Goal: Task Accomplishment & Management: Complete application form

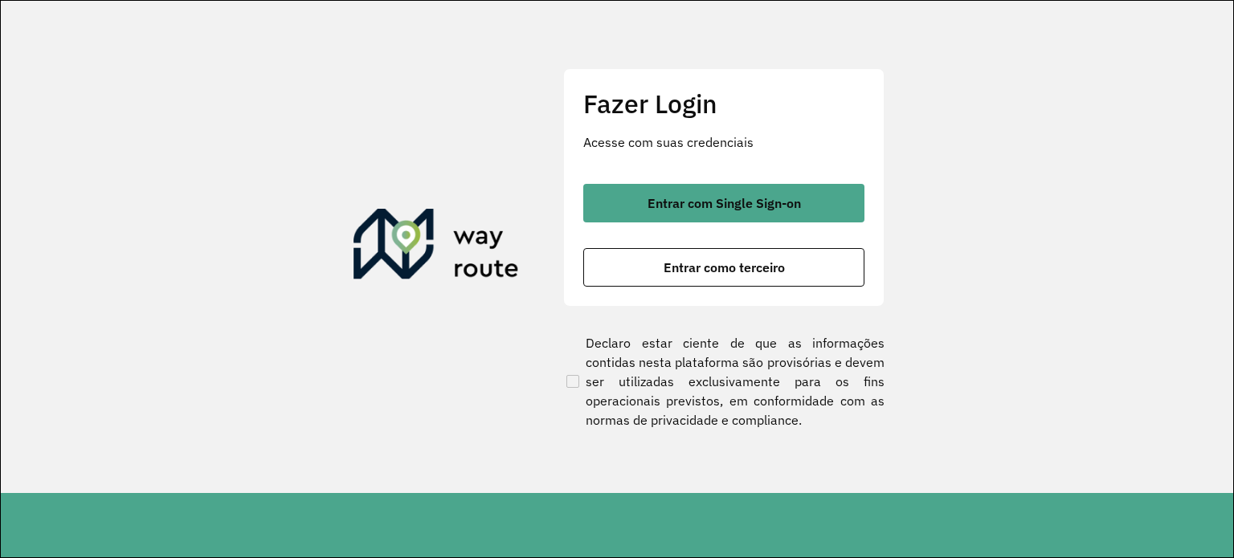
click at [772, 226] on div "Entrar com Single Sign-on Entrar como terceiro" at bounding box center [723, 235] width 281 height 103
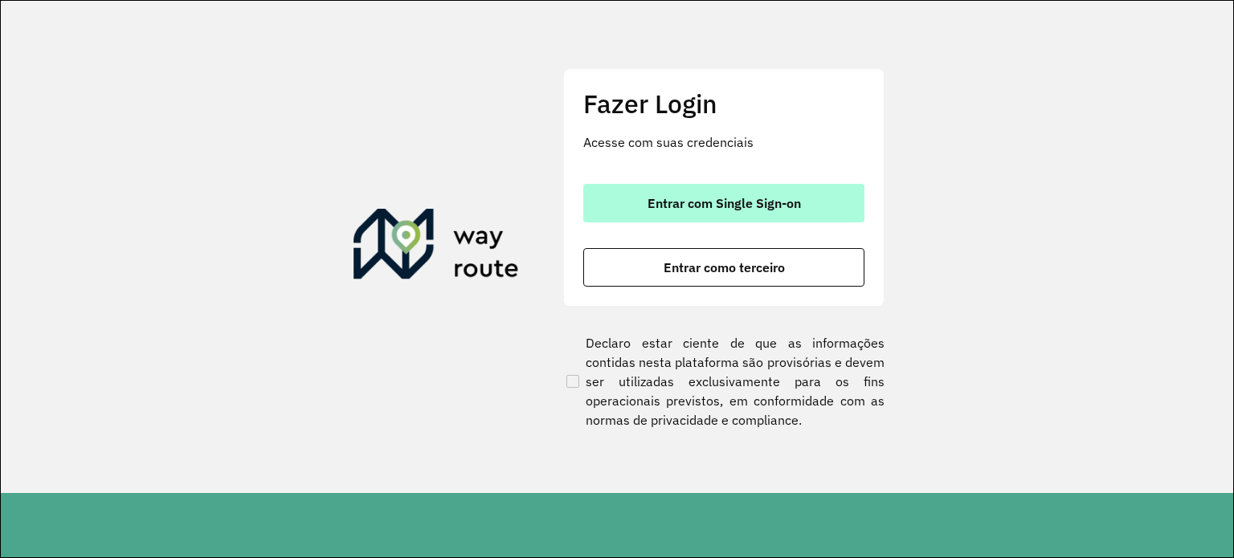
click at [771, 211] on button "Entrar com Single Sign-on" at bounding box center [723, 203] width 281 height 39
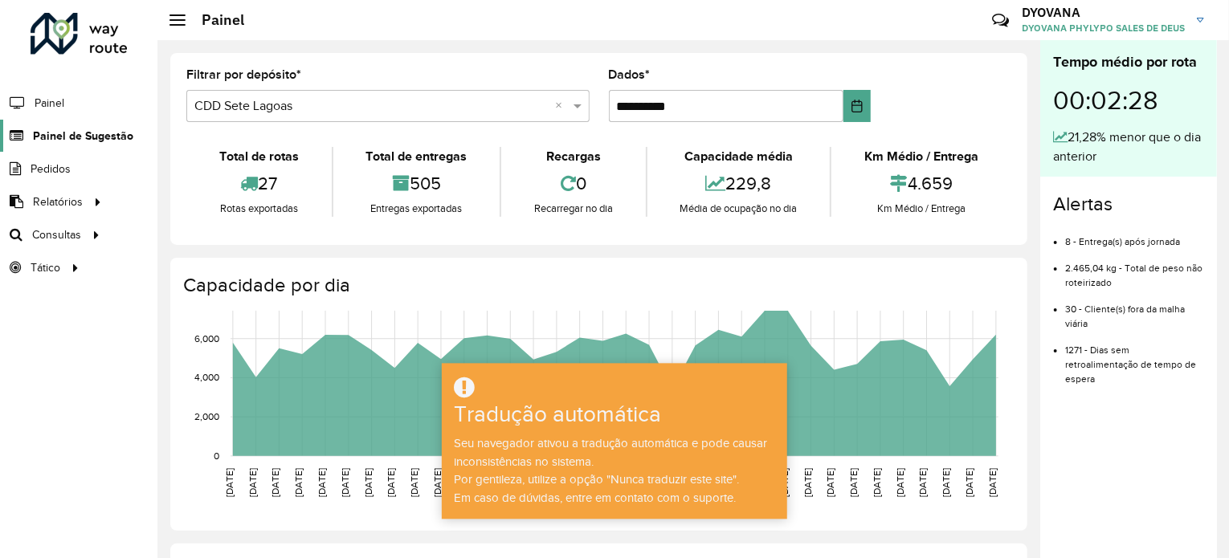
click at [84, 142] on span "Painel de Sugestão" at bounding box center [83, 136] width 100 height 17
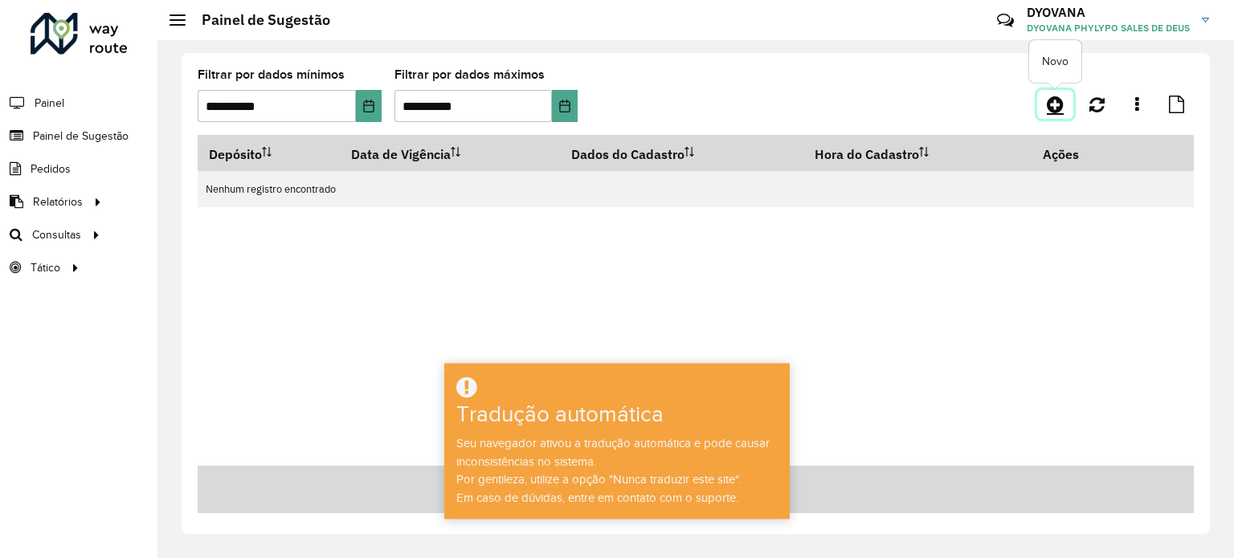
click at [1057, 110] on icon at bounding box center [1055, 104] width 17 height 19
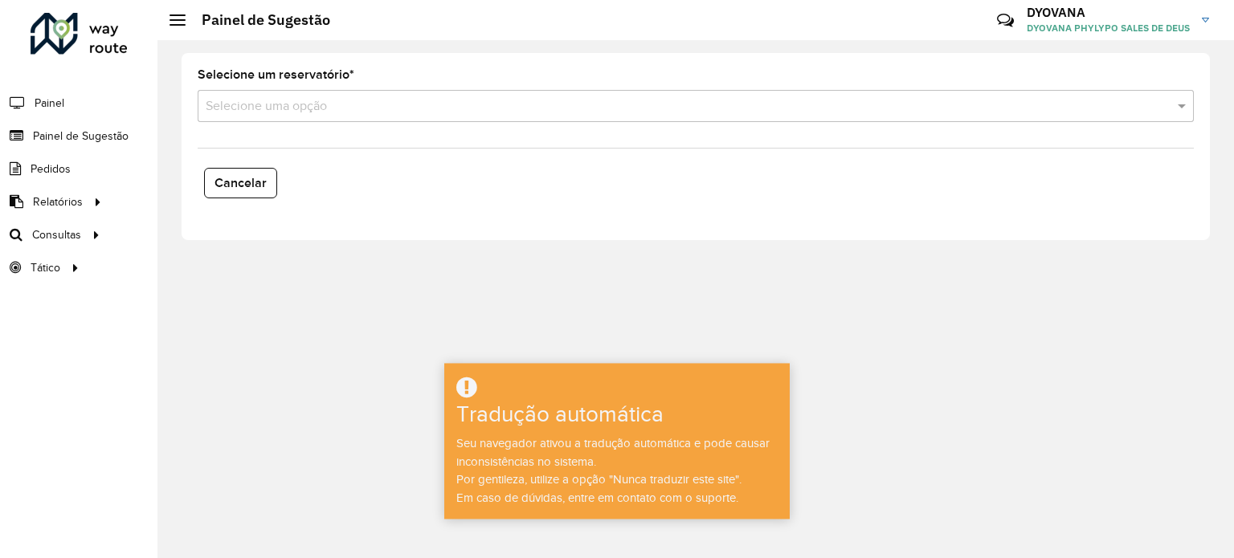
click at [281, 116] on div "Selecione uma opção" at bounding box center [696, 106] width 996 height 32
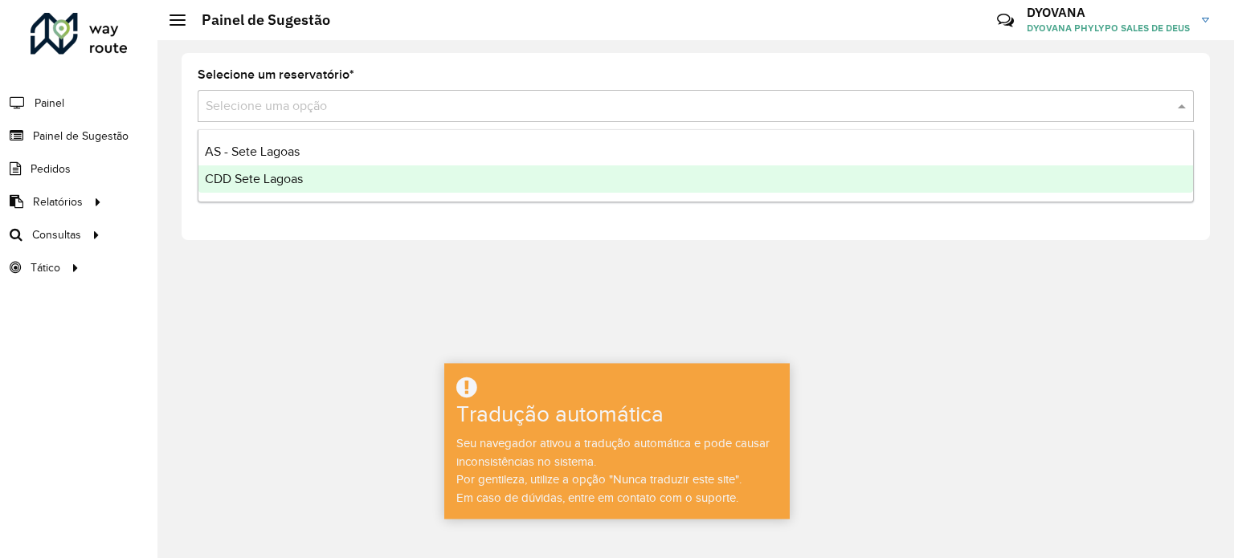
click at [284, 181] on font "CDD Sete Lagoas" at bounding box center [254, 179] width 98 height 14
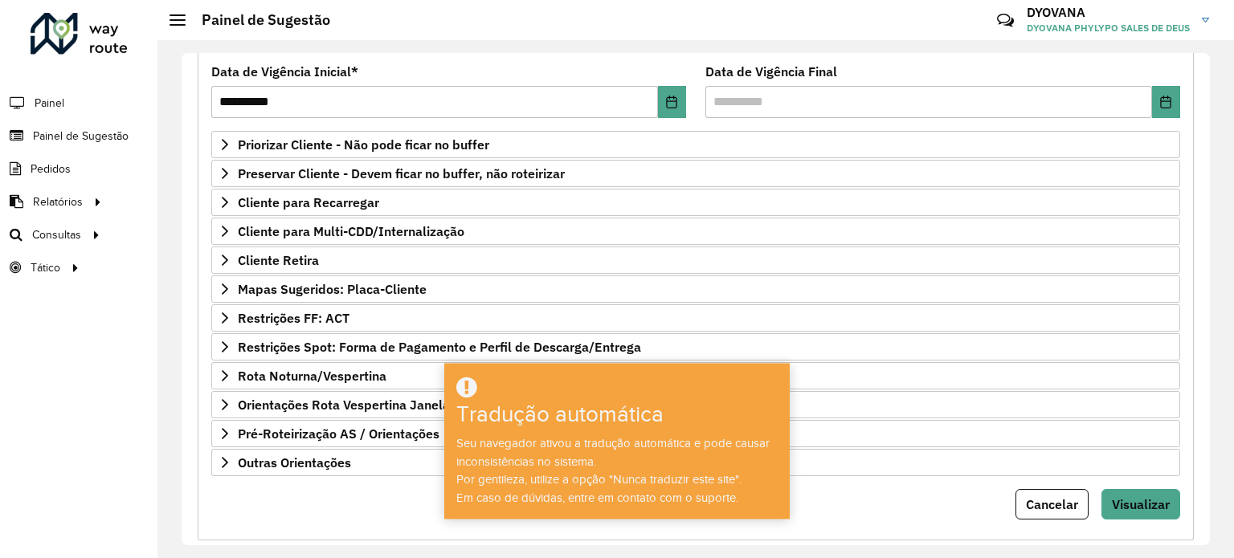
scroll to position [236, 0]
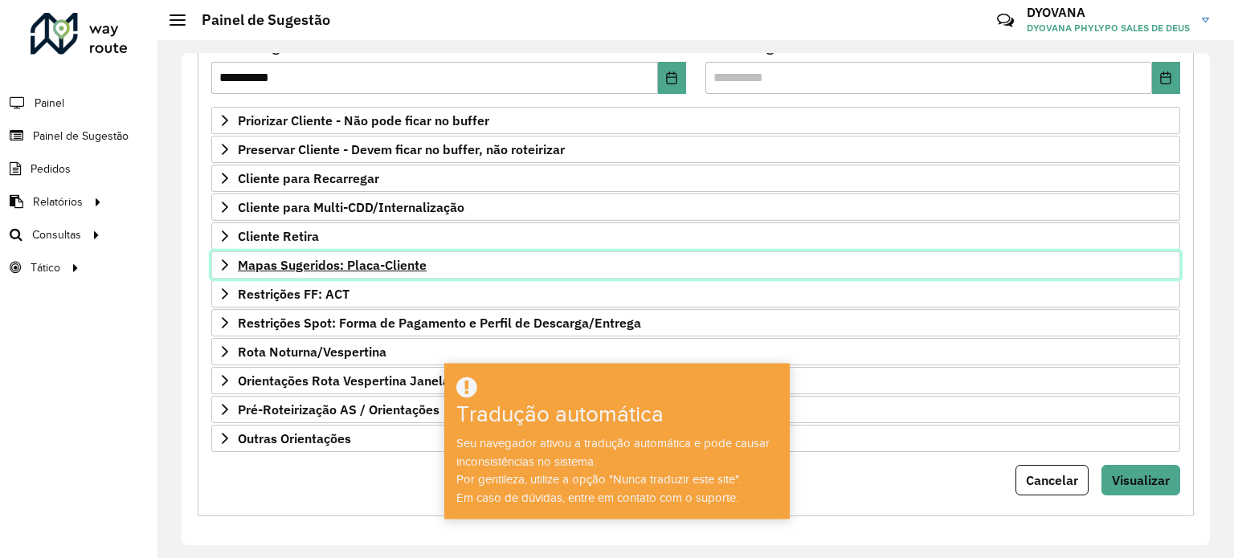
click at [318, 260] on font "Mapas Sugeridos: Placa-Cliente" at bounding box center [332, 265] width 189 height 16
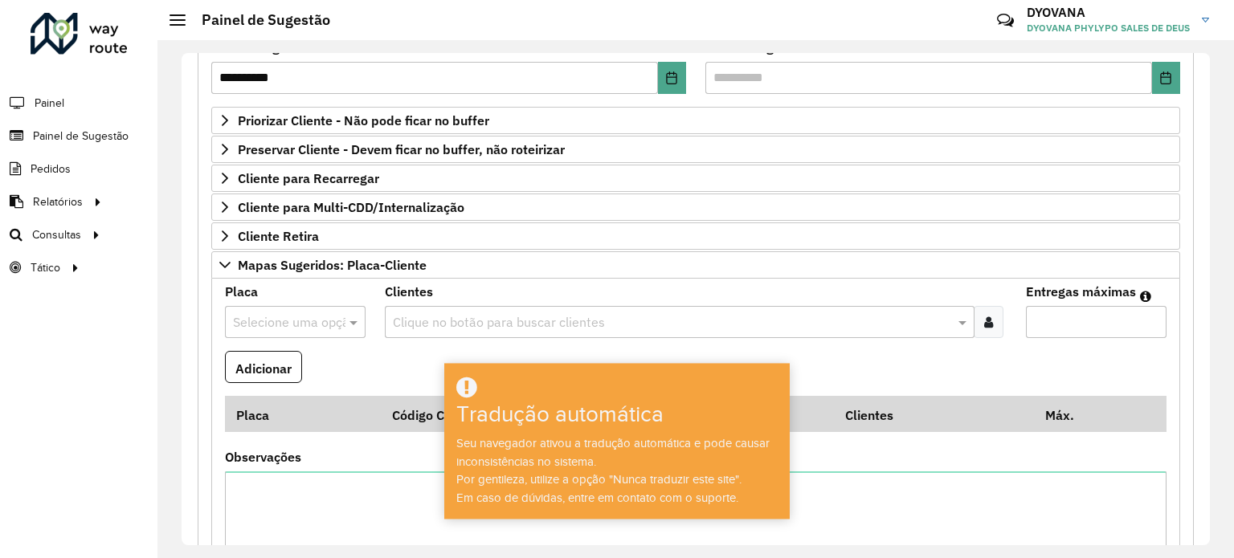
click at [321, 324] on input "text" at bounding box center [279, 322] width 92 height 19
type input "***"
click at [236, 398] on font "GYI0B91" at bounding box center [255, 393] width 47 height 14
click at [852, 319] on input "text" at bounding box center [671, 322] width 565 height 19
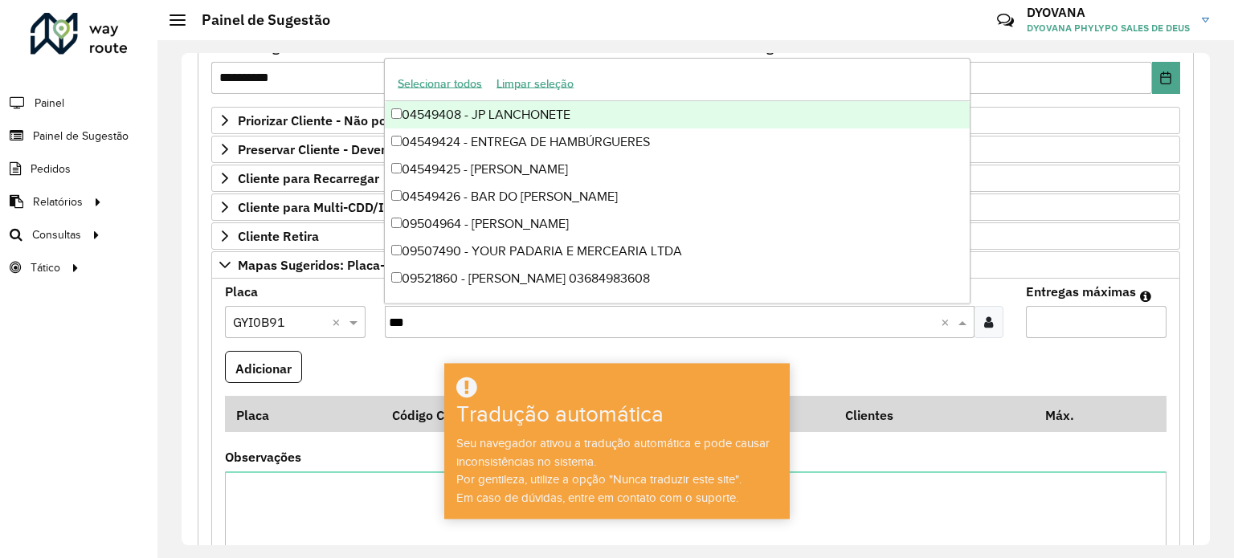
type input "****"
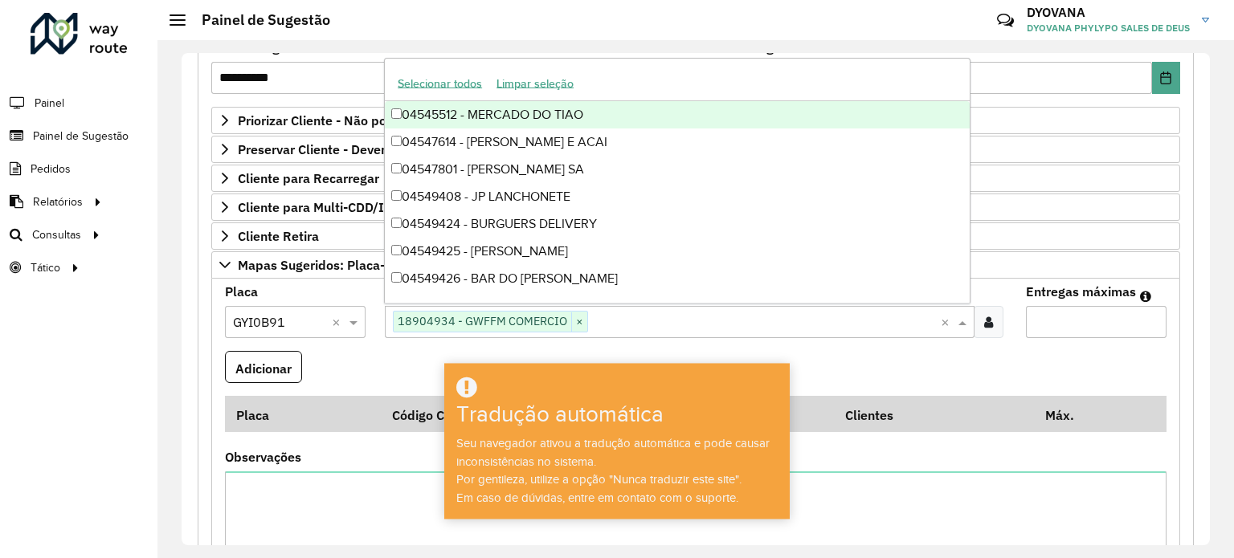
click at [1086, 322] on input "Entregas máximas" at bounding box center [1096, 322] width 141 height 32
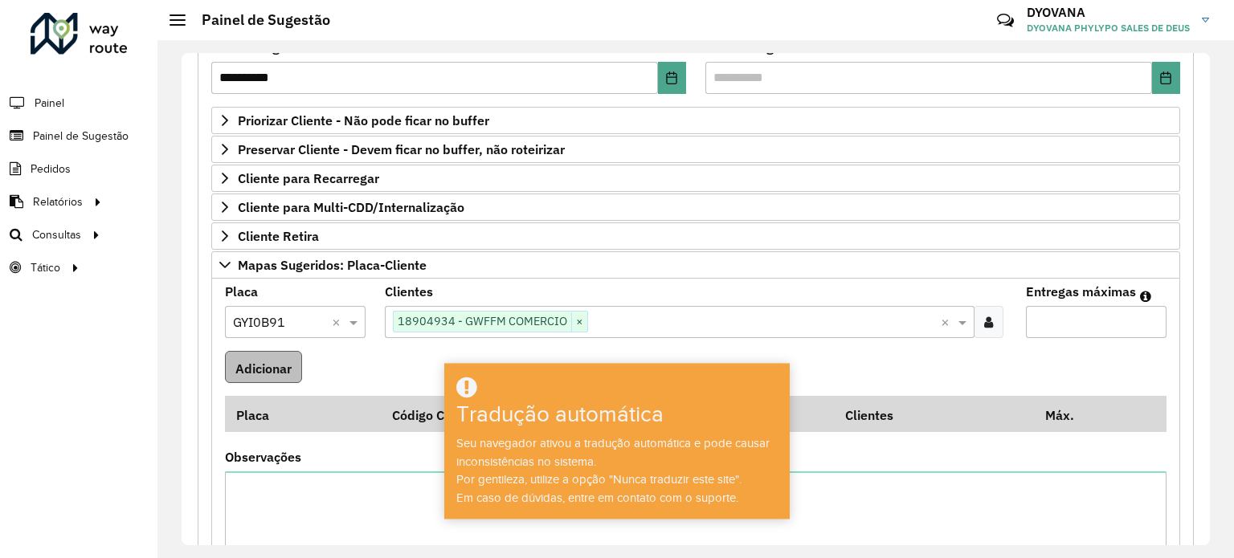
type input "*"
click at [270, 351] on button "Adicionar" at bounding box center [263, 367] width 77 height 33
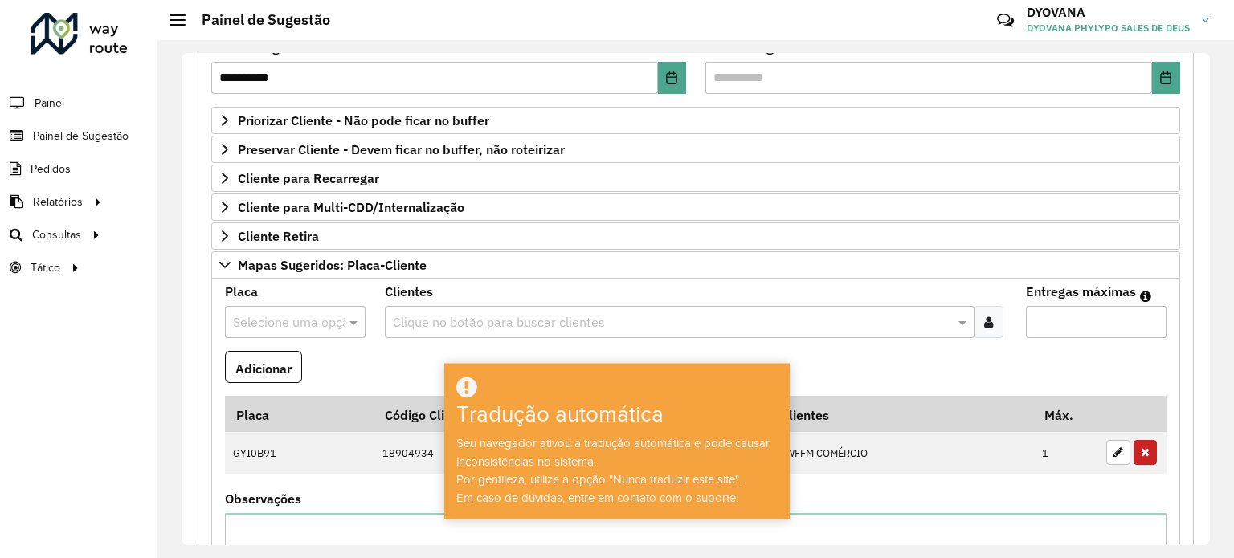
click at [554, 314] on input "text" at bounding box center [671, 322] width 565 height 19
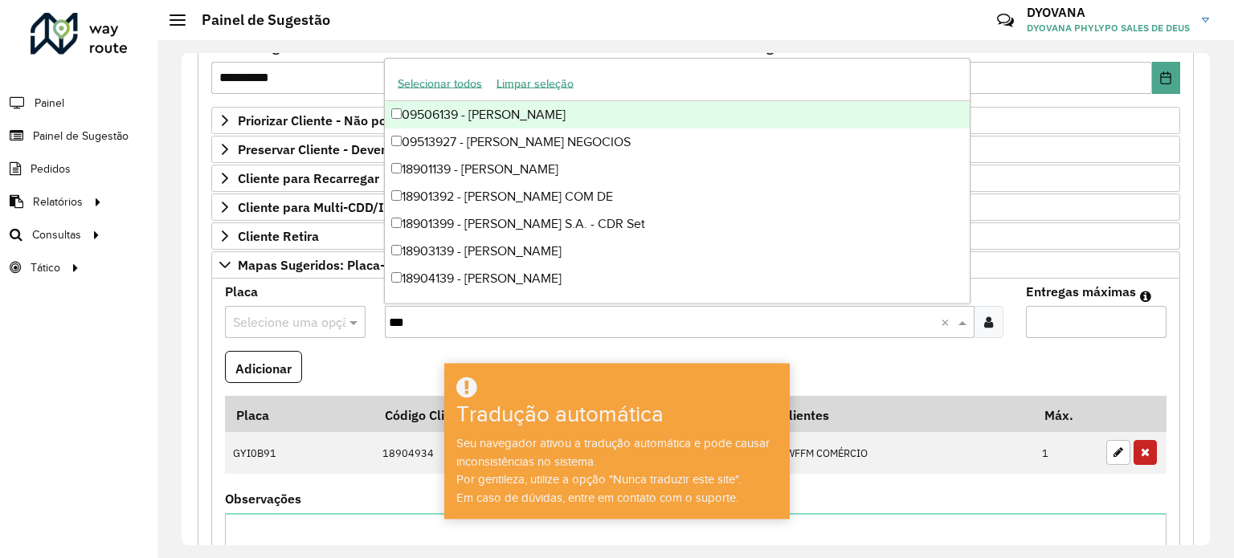
type input "****"
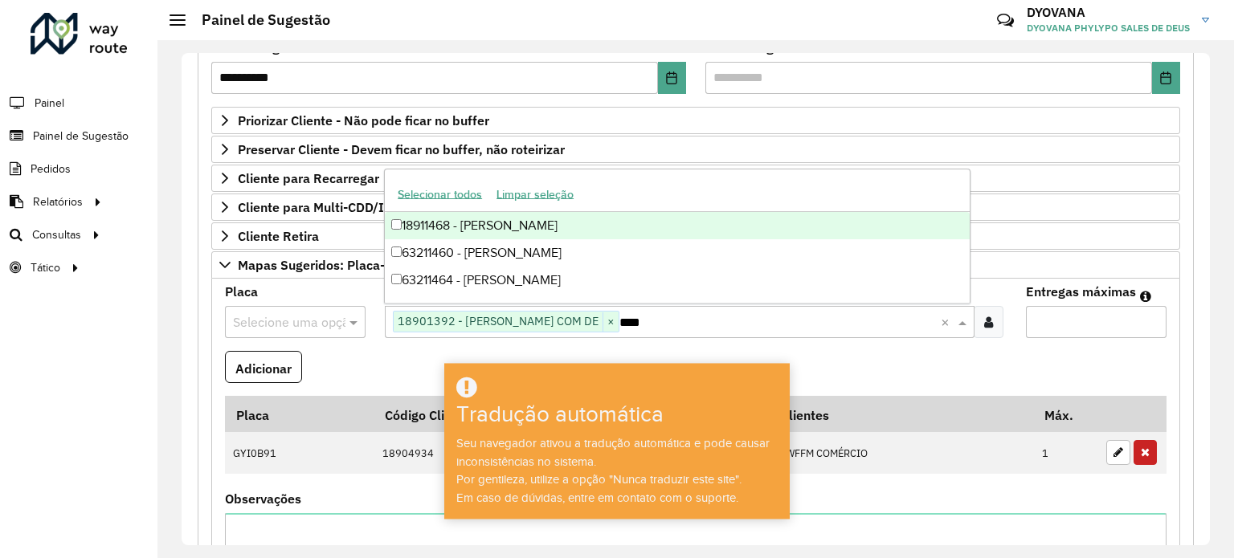
type input "*****"
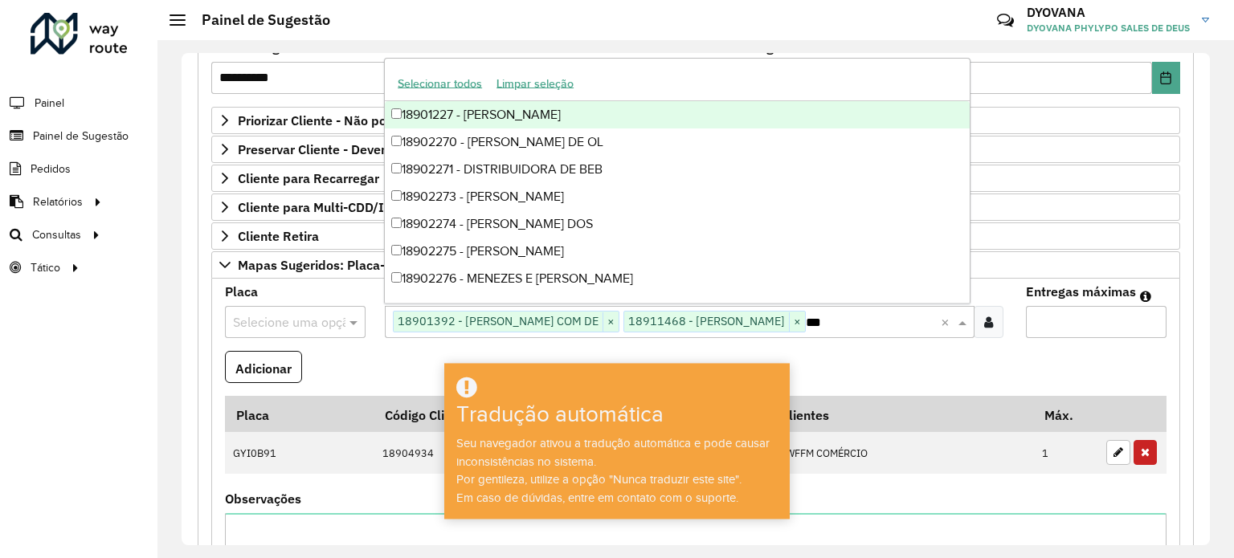
type input "****"
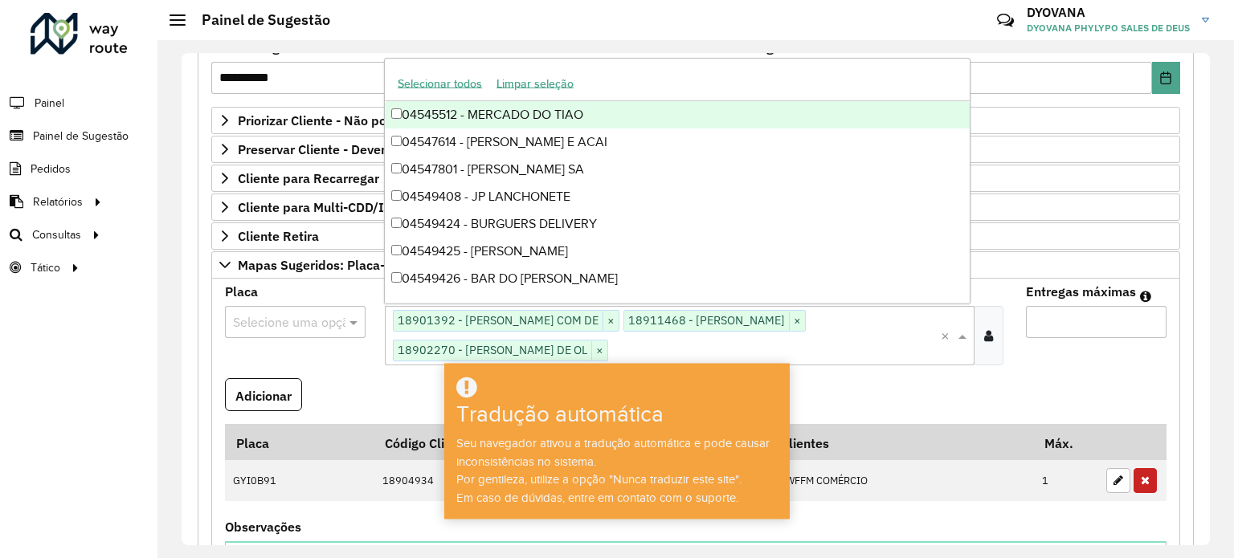
click at [1081, 324] on input "Entregas máximas" at bounding box center [1096, 322] width 141 height 32
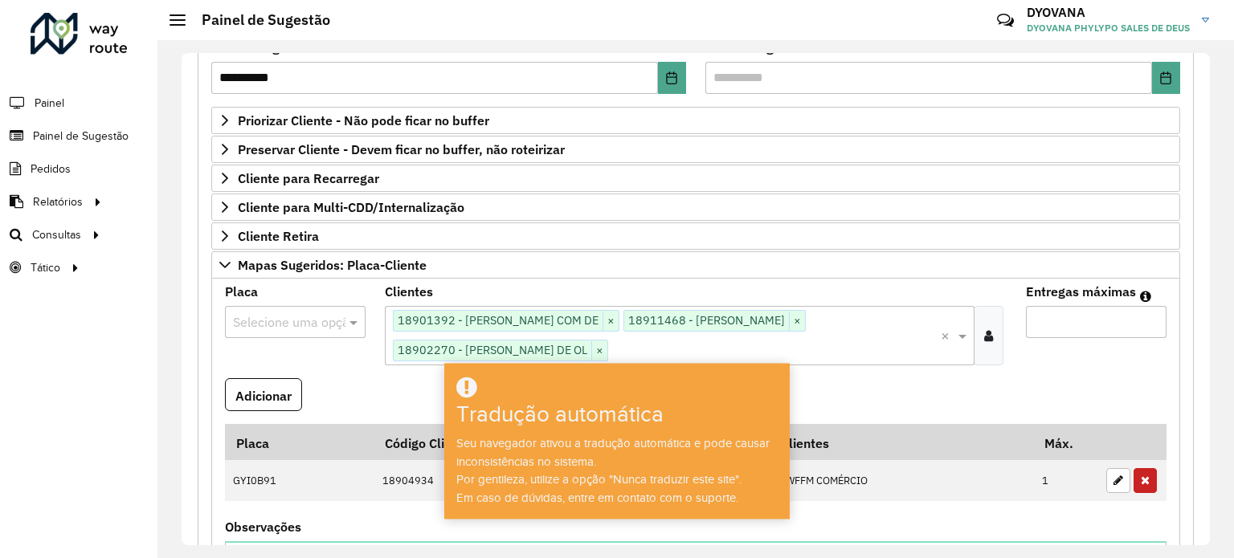
type input "*"
click at [276, 321] on input "text" at bounding box center [279, 322] width 92 height 19
type input "*"
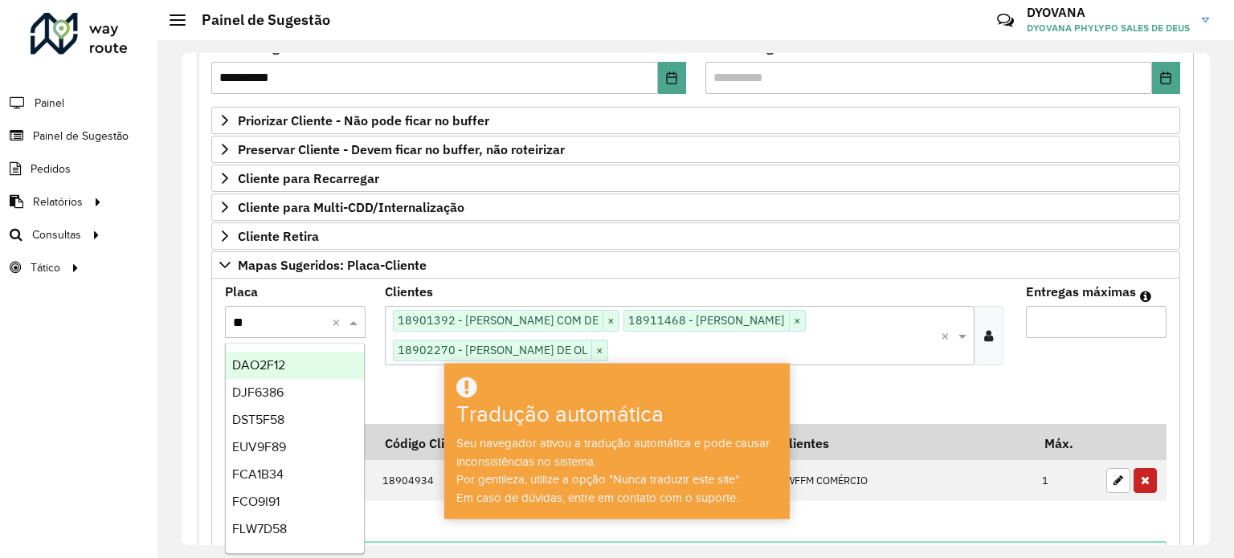
type input "***"
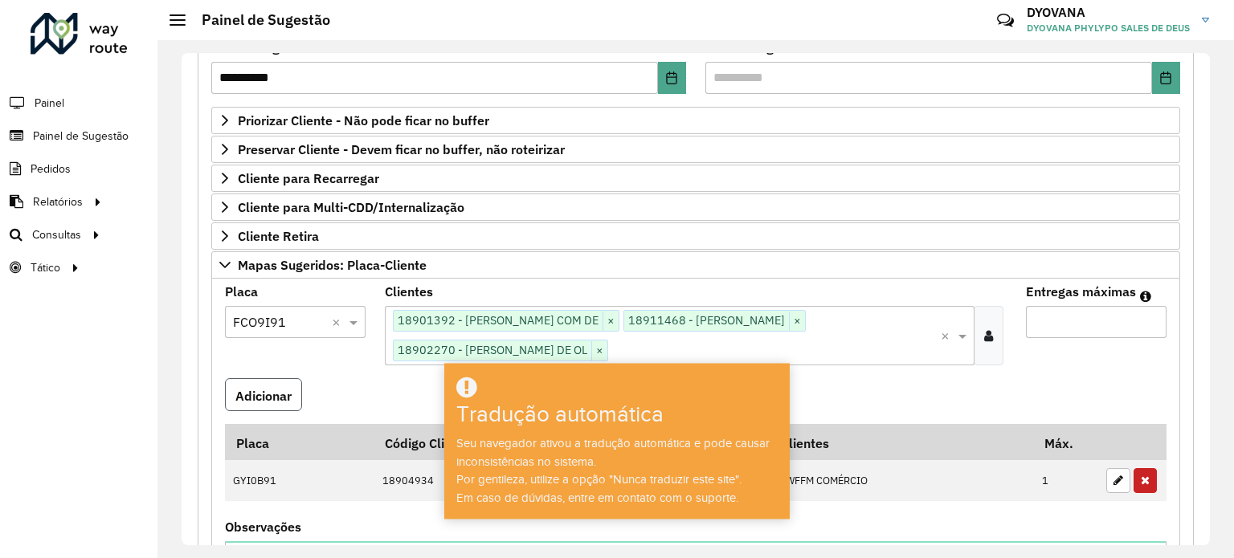
click at [276, 389] on font "Adicionar" at bounding box center [263, 396] width 56 height 16
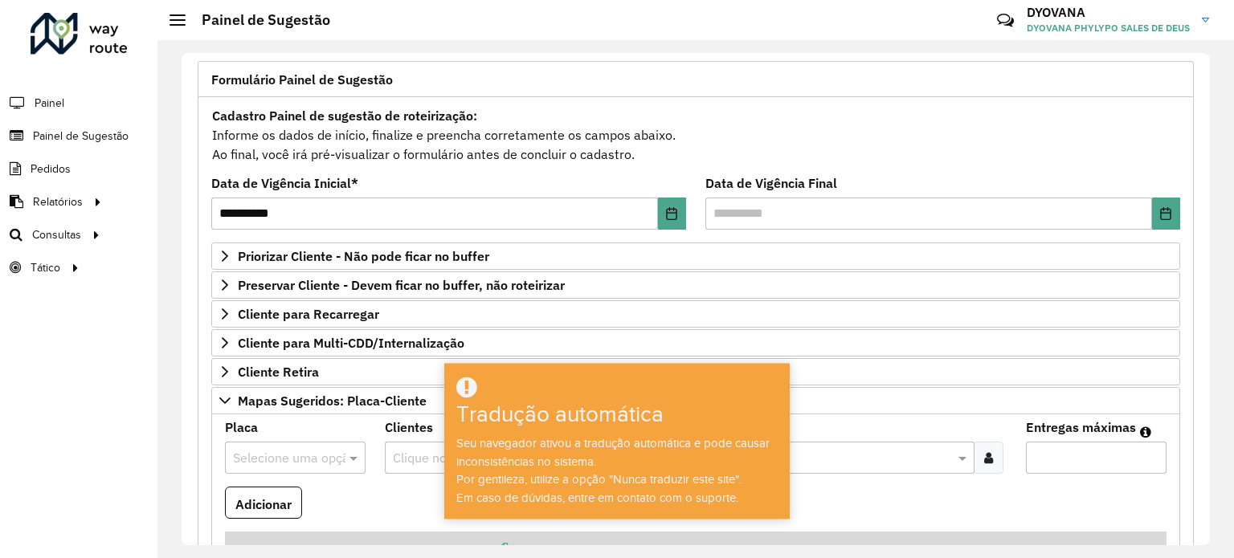
scroll to position [0, 0]
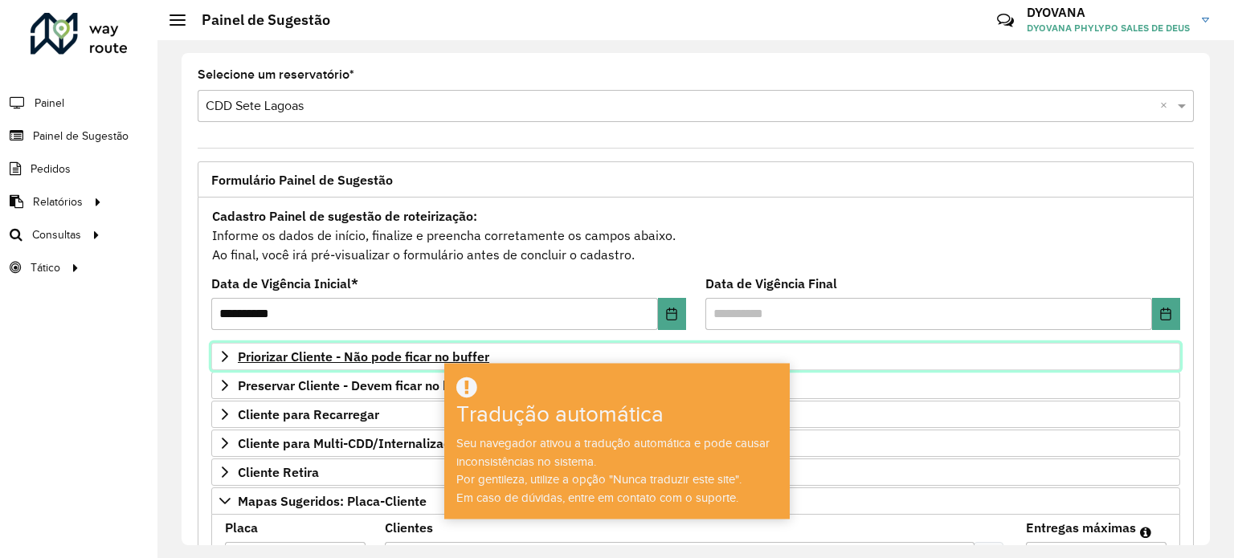
click at [359, 353] on font "Priorizar Cliente - Não pode ficar no buffer" at bounding box center [363, 357] width 251 height 16
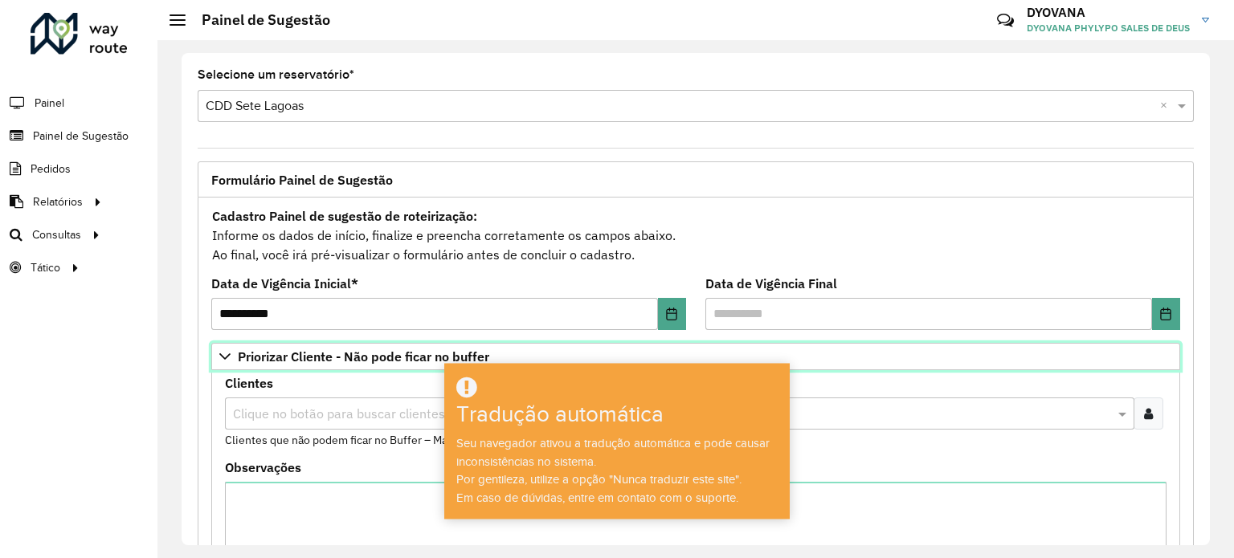
scroll to position [241, 0]
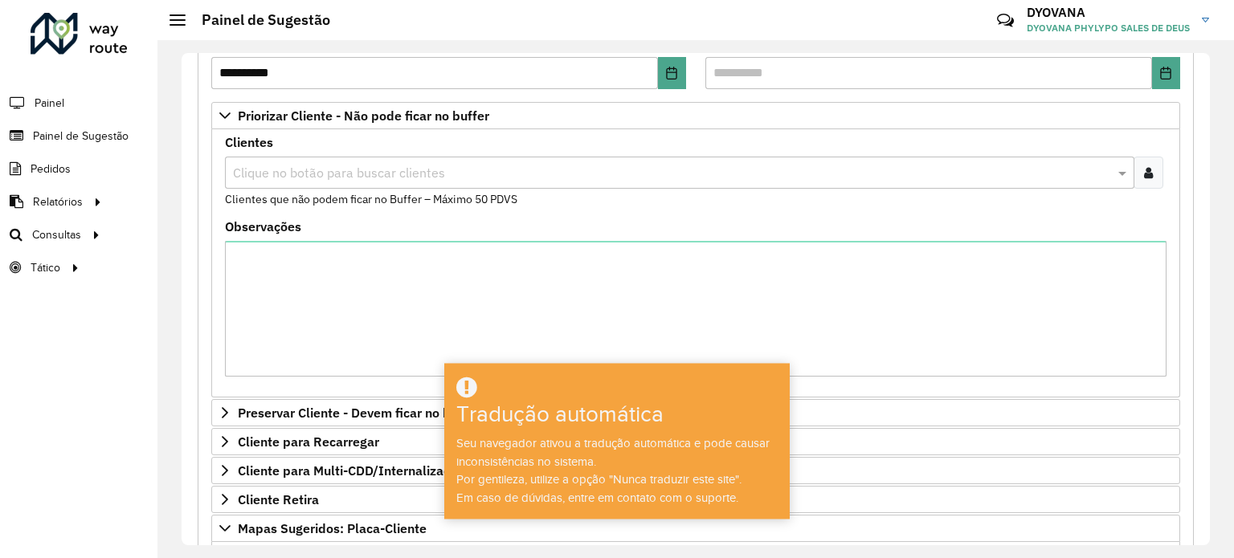
click at [1144, 170] on icon at bounding box center [1148, 172] width 9 height 13
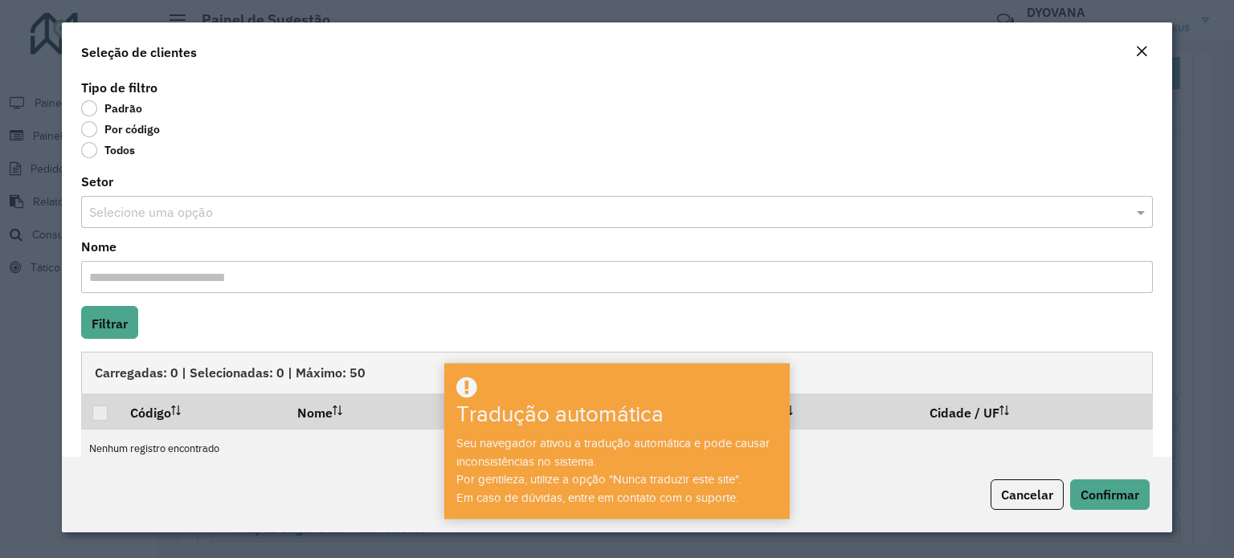
drag, startPoint x: 87, startPoint y: 133, endPoint x: 123, endPoint y: 163, distance: 46.8
click at [87, 133] on label "Por código" at bounding box center [120, 129] width 79 height 16
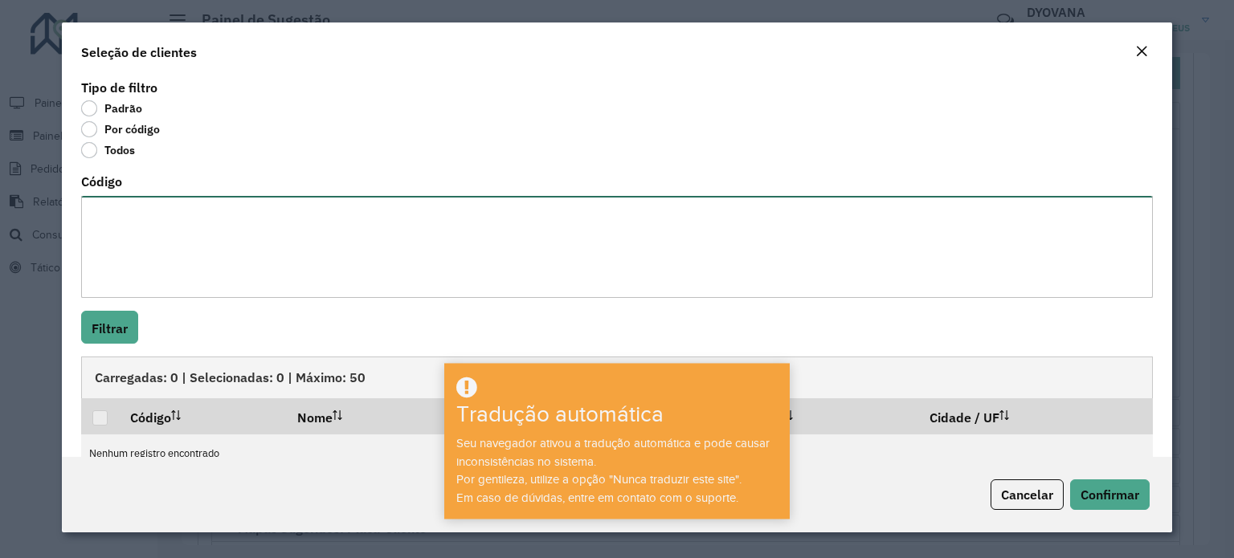
click at [196, 248] on textarea "Código" at bounding box center [617, 247] width 1072 height 102
paste textarea "**** **** **** **** **** ***** **** **** **** **** **** **** ***** ***** **** *…"
type textarea "**** **** **** **** **** ***** **** **** **** **** **** **** ***** ***** **** *…"
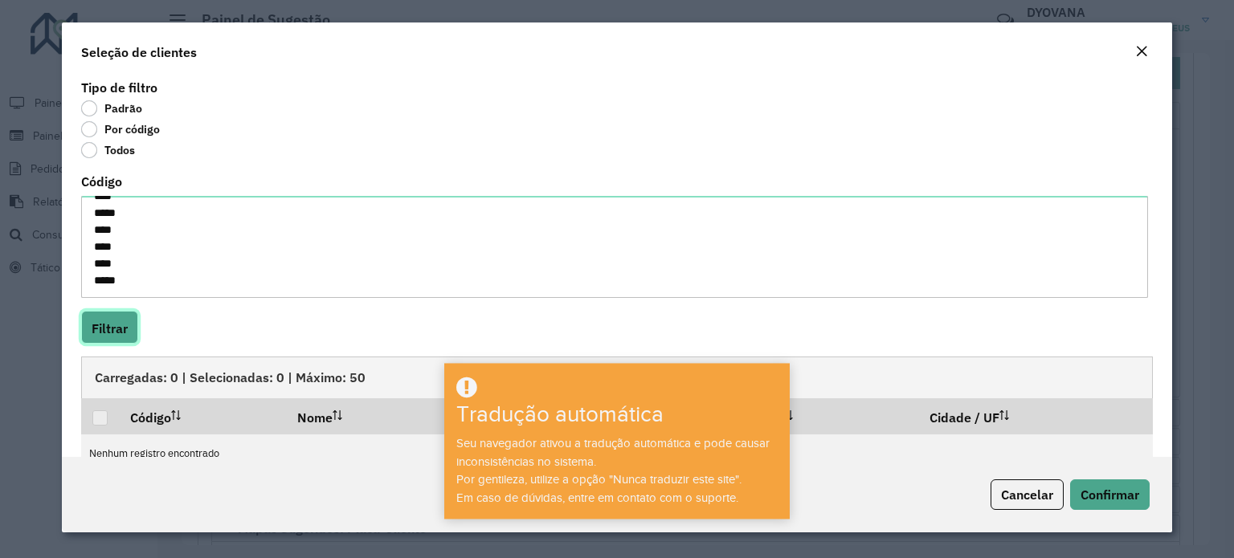
click at [109, 339] on button "Filtrar" at bounding box center [109, 327] width 57 height 33
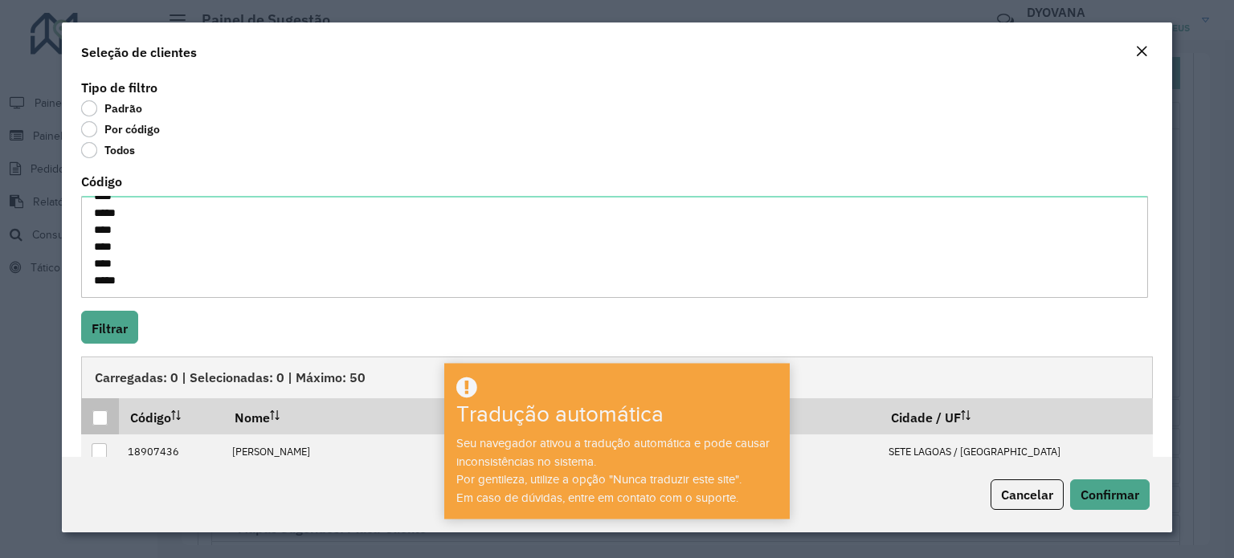
click at [106, 417] on div at bounding box center [99, 418] width 15 height 15
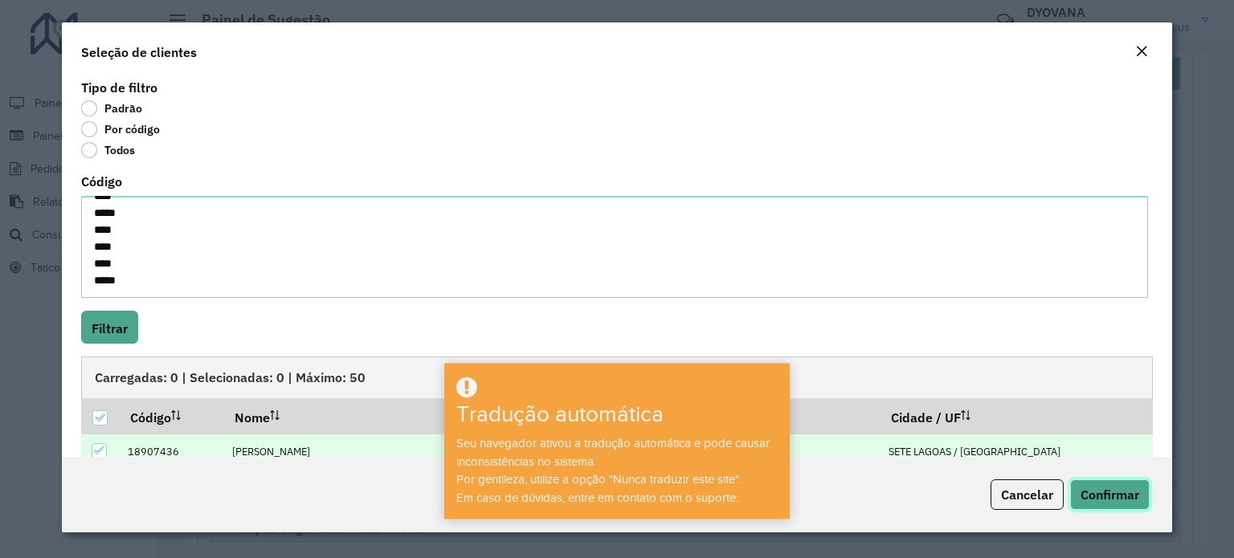
click at [1077, 491] on button "Confirmar" at bounding box center [1110, 495] width 80 height 31
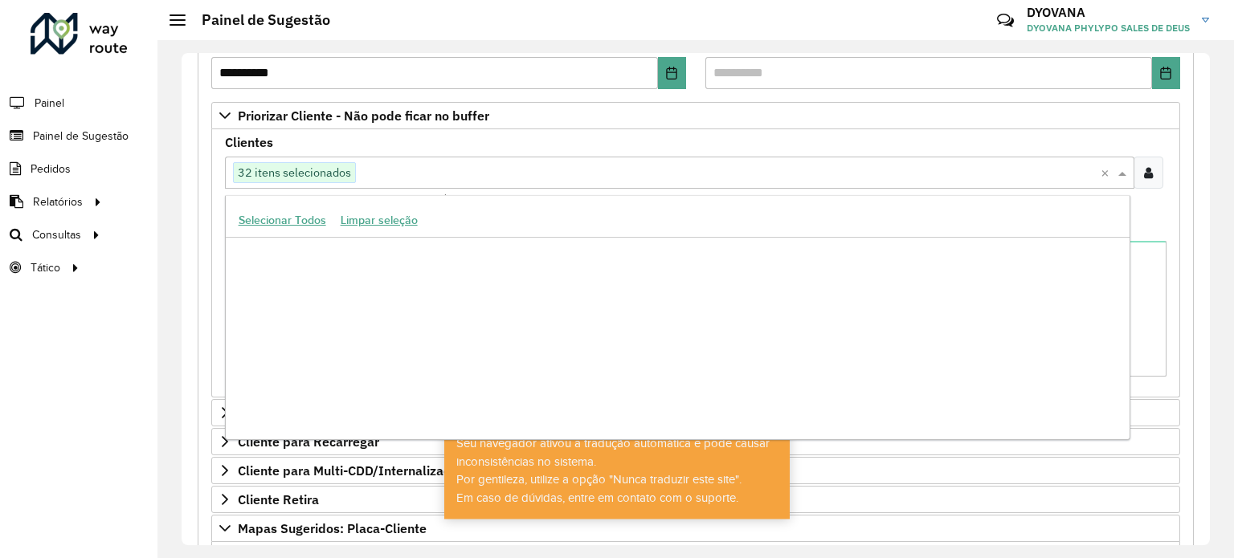
click at [386, 185] on div "Clique no botão para buscar clientes 32 itens selecionados" at bounding box center [663, 172] width 876 height 29
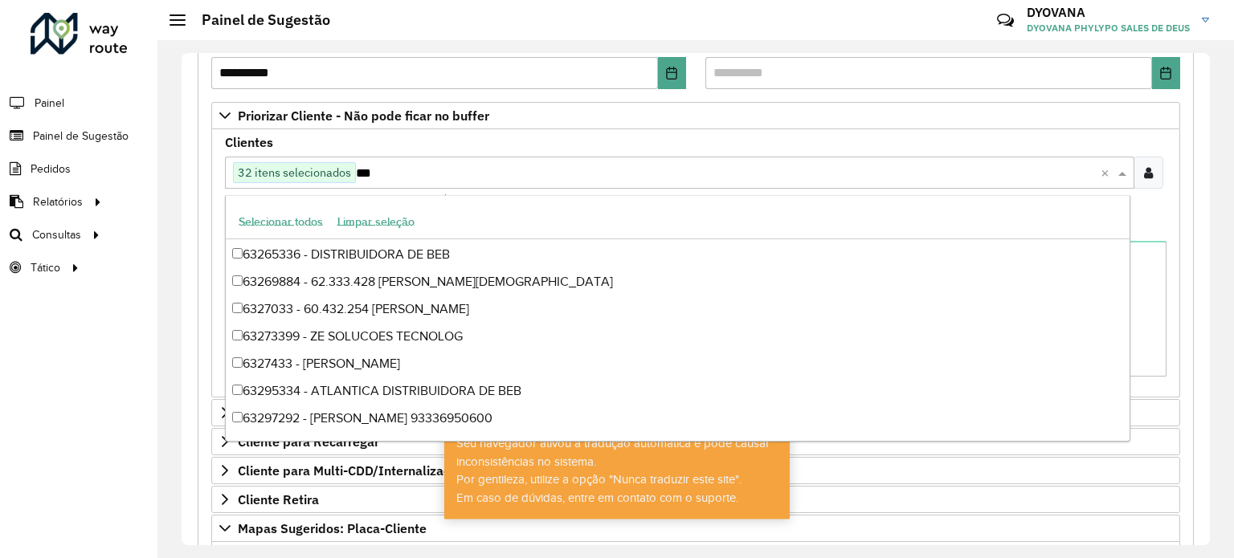
scroll to position [763, 0]
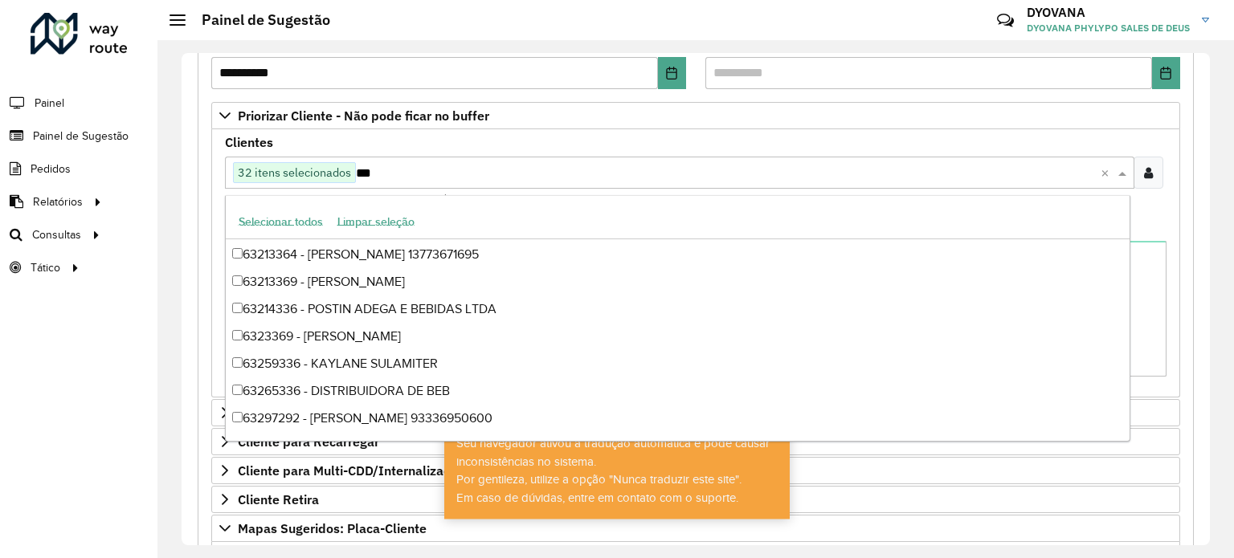
type input "****"
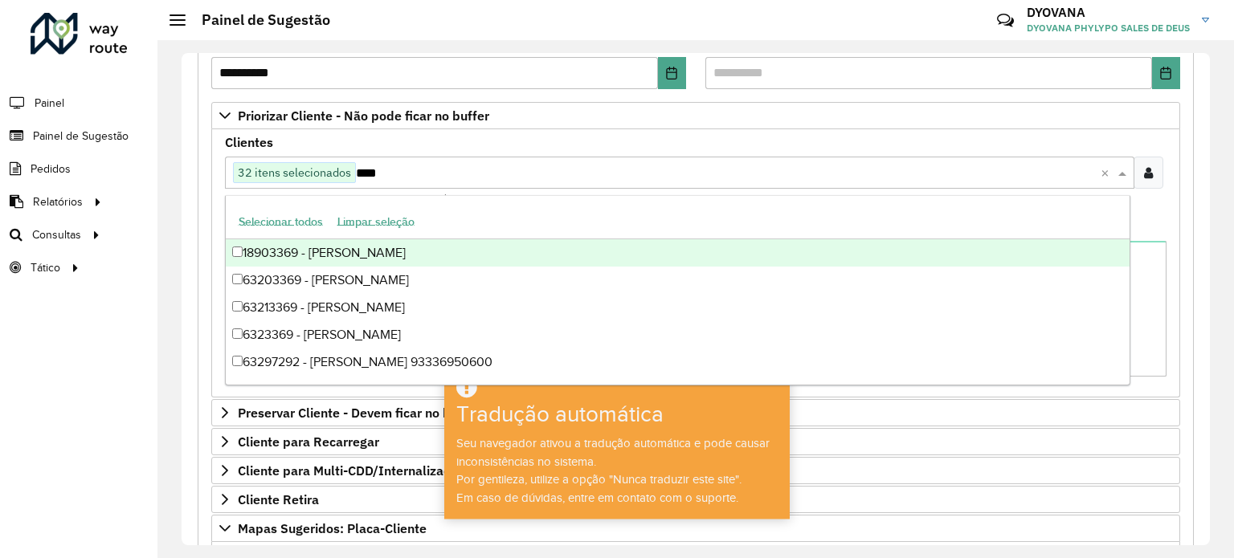
scroll to position [0, 0]
click at [350, 247] on div "18903369 - [PERSON_NAME]" at bounding box center [678, 252] width 904 height 27
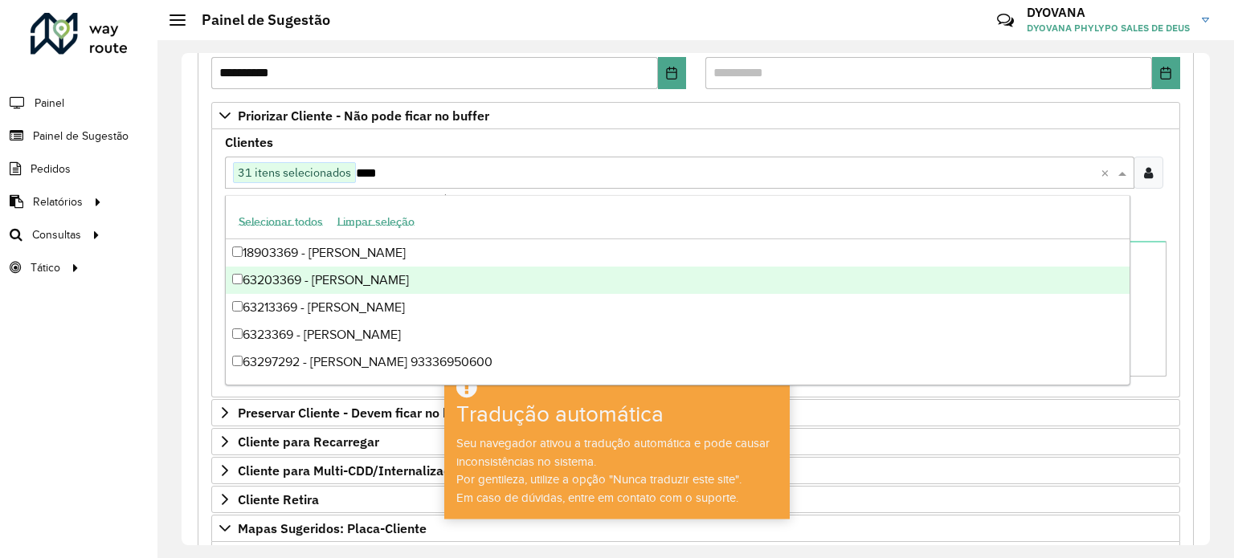
click at [366, 272] on div "63203369 - [PERSON_NAME]" at bounding box center [678, 280] width 904 height 27
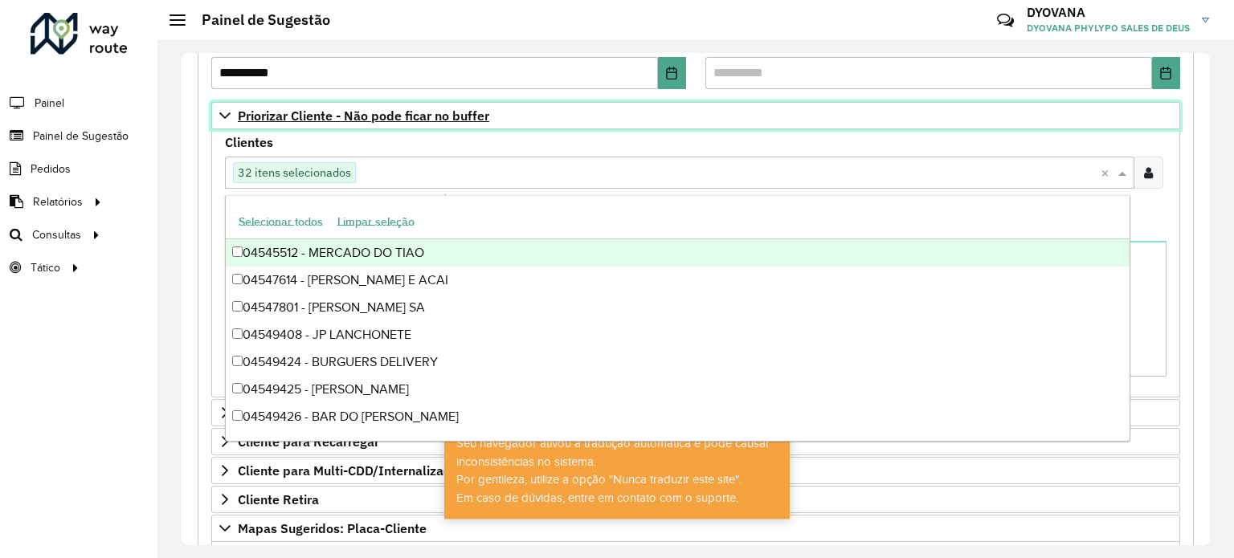
click at [403, 114] on font "Priorizar Cliente - Não pode ficar no buffer" at bounding box center [363, 116] width 251 height 16
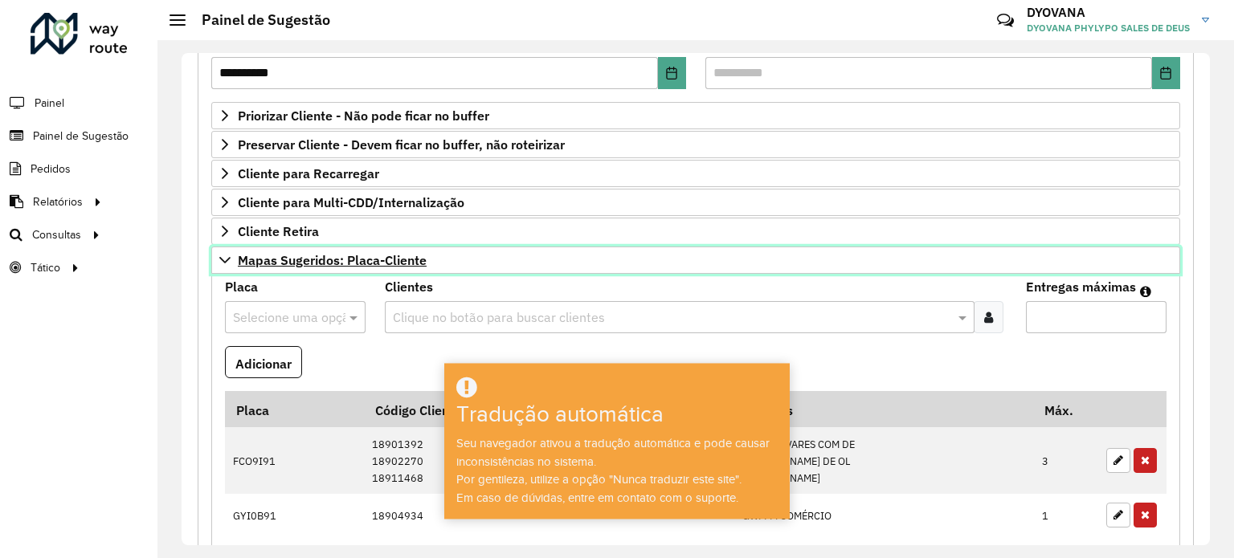
click at [358, 260] on font "Mapas Sugeridos: Placa-Cliente" at bounding box center [332, 260] width 189 height 16
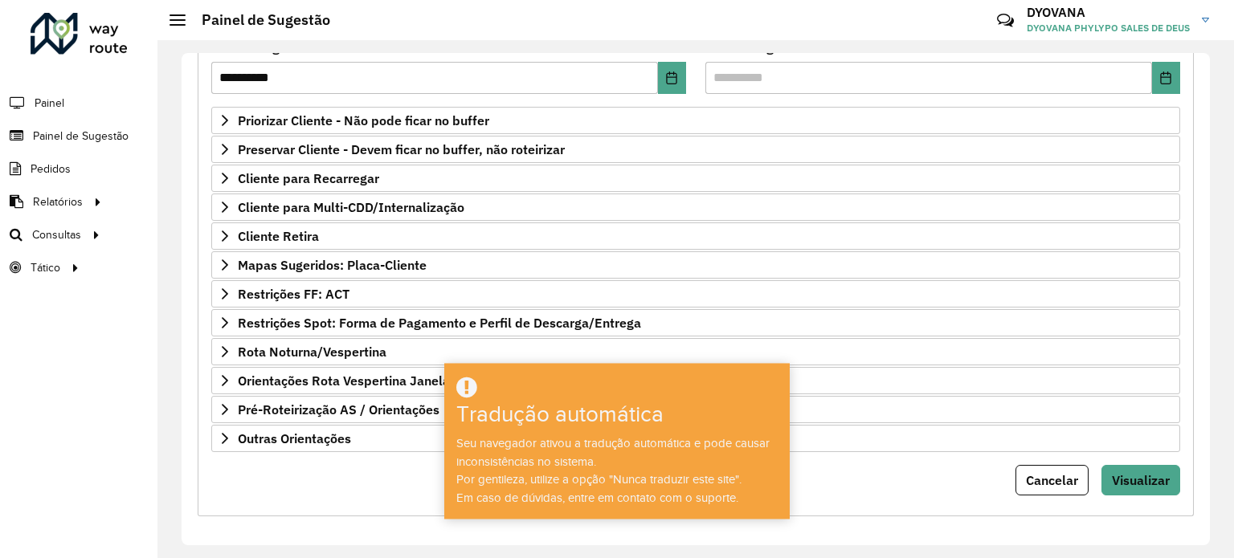
click at [538, 398] on div at bounding box center [617, 388] width 341 height 27
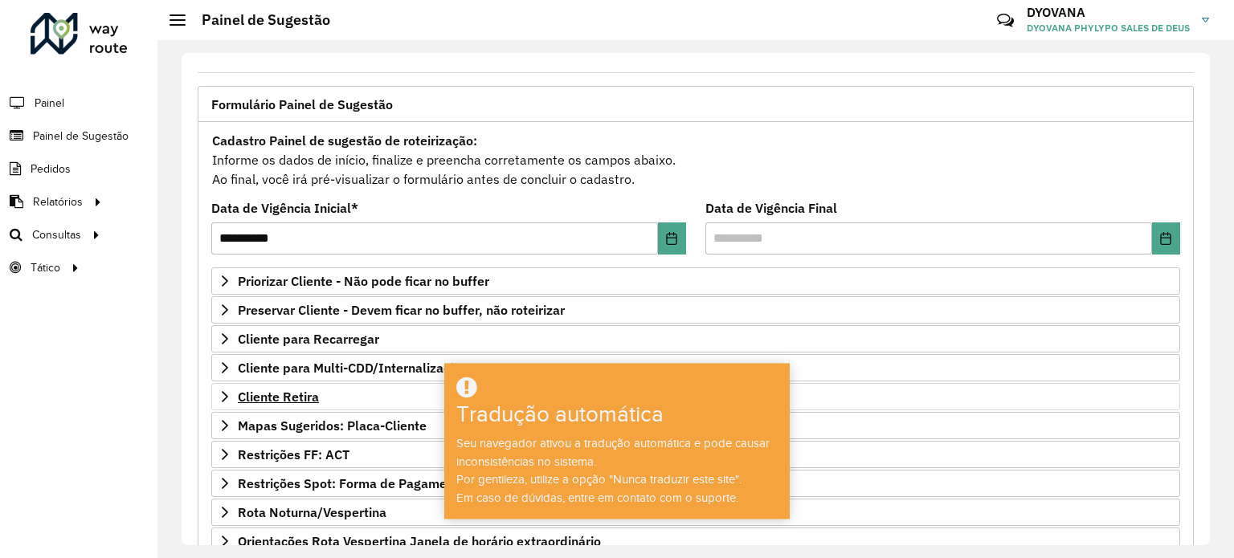
scroll to position [156, 0]
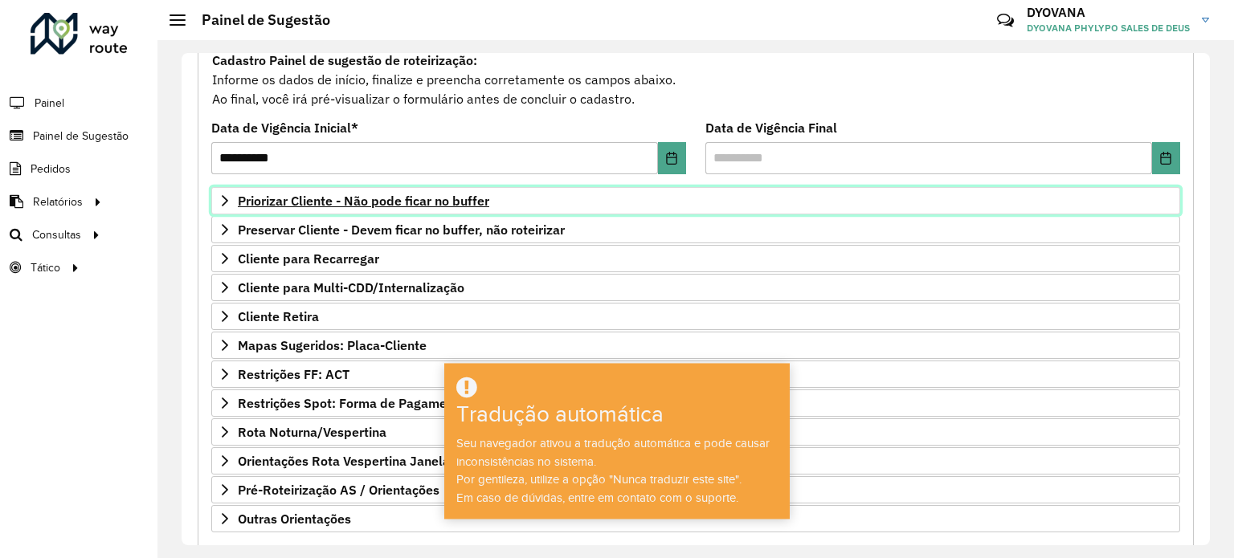
click at [369, 194] on font "Priorizar Cliente - Não pode ficar no buffer" at bounding box center [363, 201] width 251 height 16
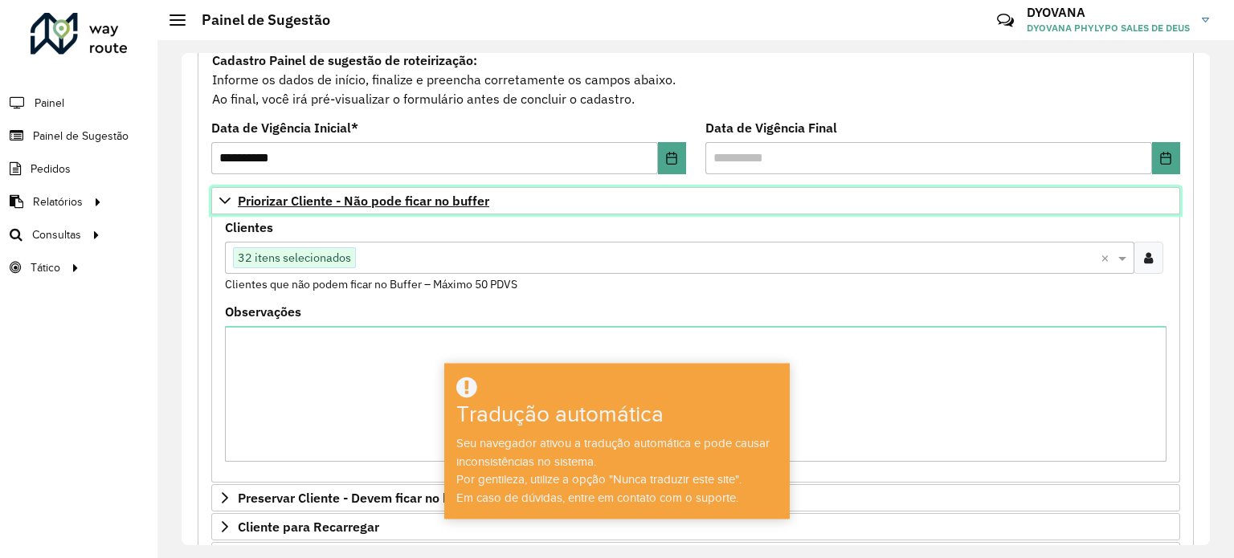
click at [369, 194] on font "Priorizar Cliente - Não pode ficar no buffer" at bounding box center [363, 201] width 251 height 16
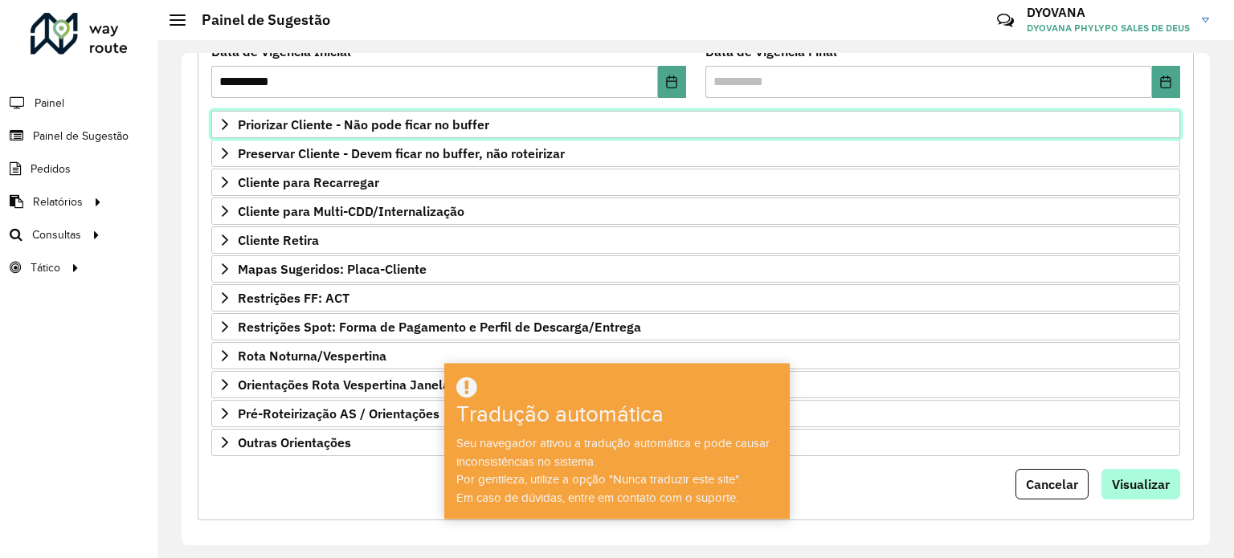
scroll to position [236, 0]
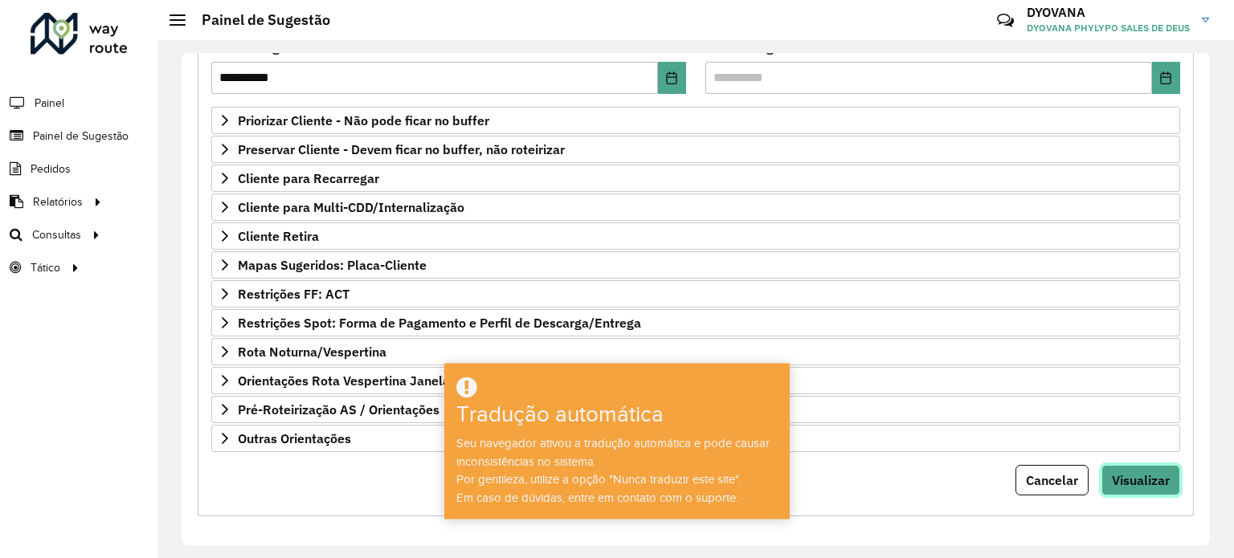
click at [1142, 465] on button "Visualizar" at bounding box center [1141, 480] width 79 height 31
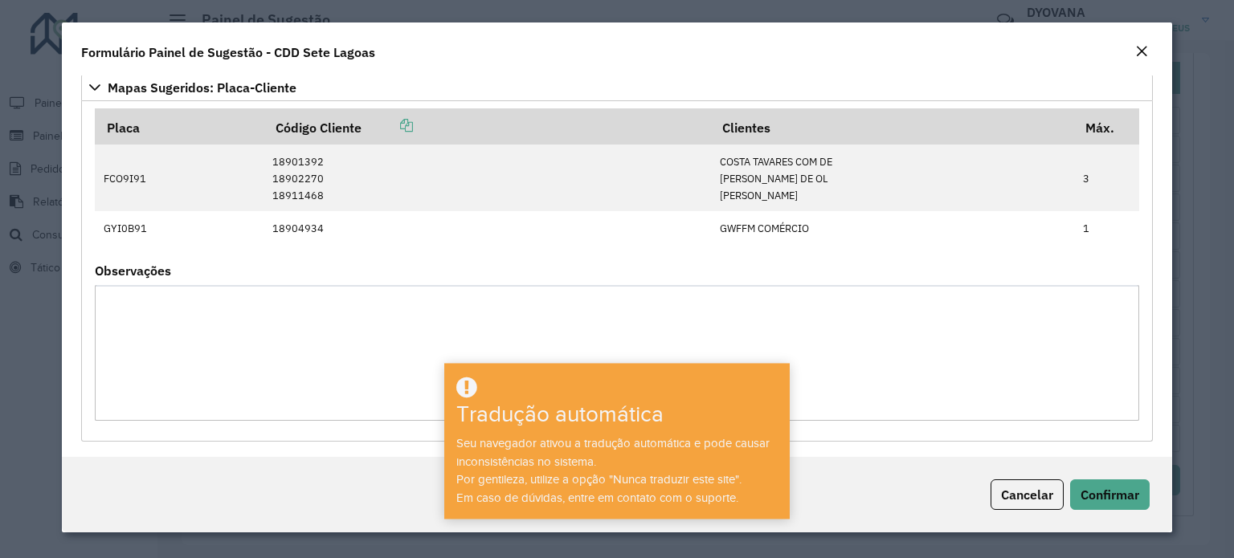
scroll to position [1433, 0]
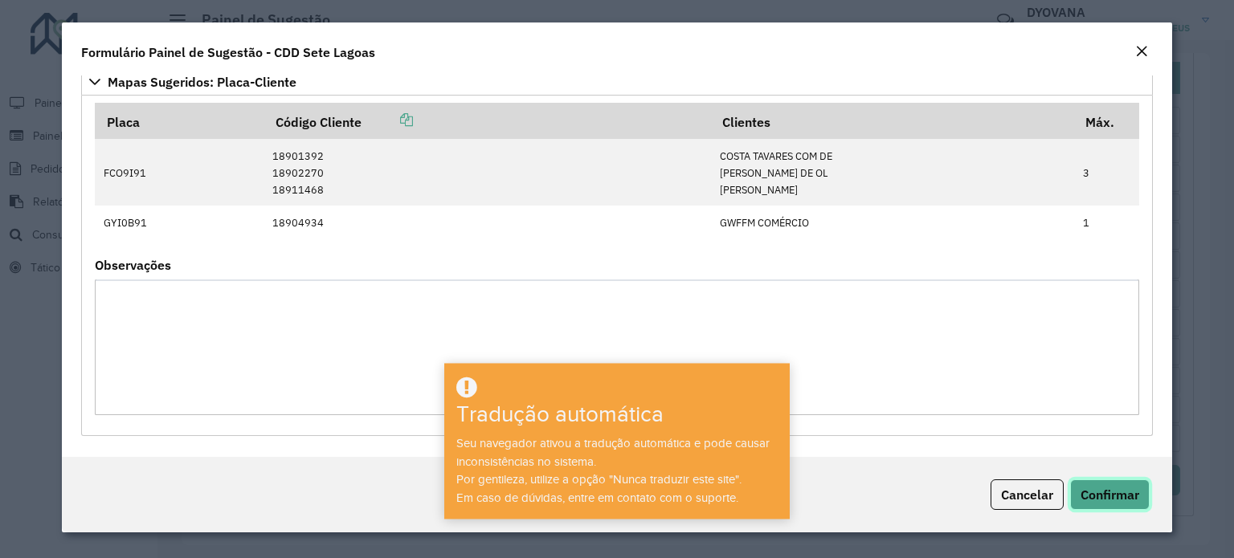
click at [1107, 497] on font "Confirmar" at bounding box center [1110, 495] width 59 height 16
